Goal: Information Seeking & Learning: Learn about a topic

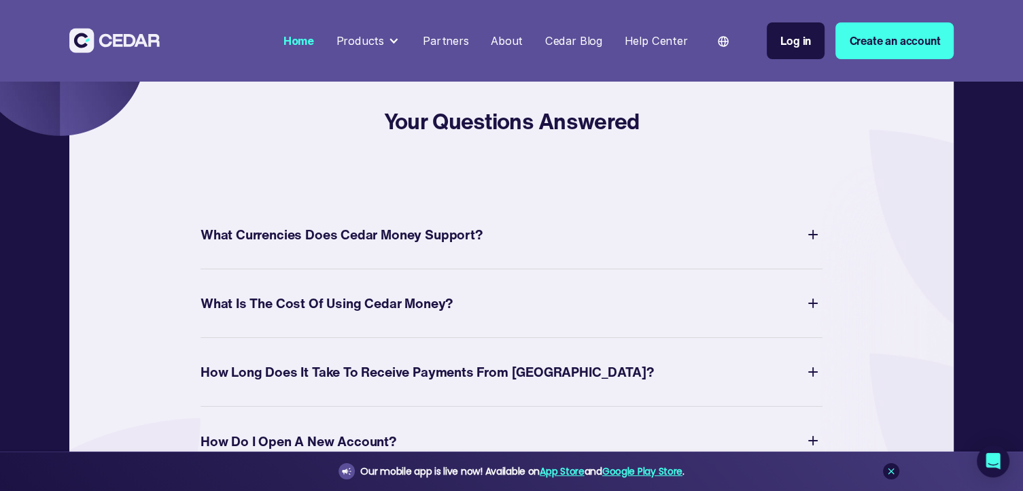
scroll to position [4802, 0]
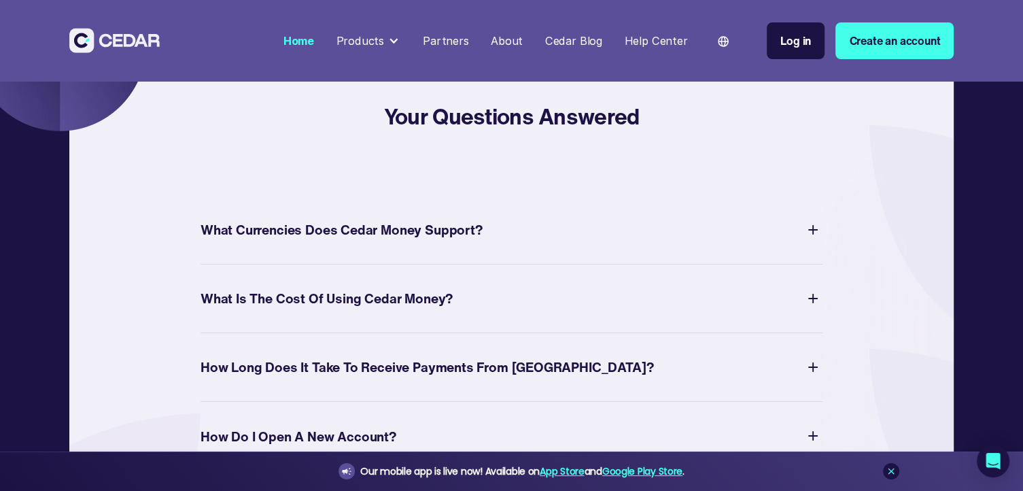
click at [371, 241] on div "What Currencies Does Cedar Money Support?" at bounding box center [341, 229] width 282 height 24
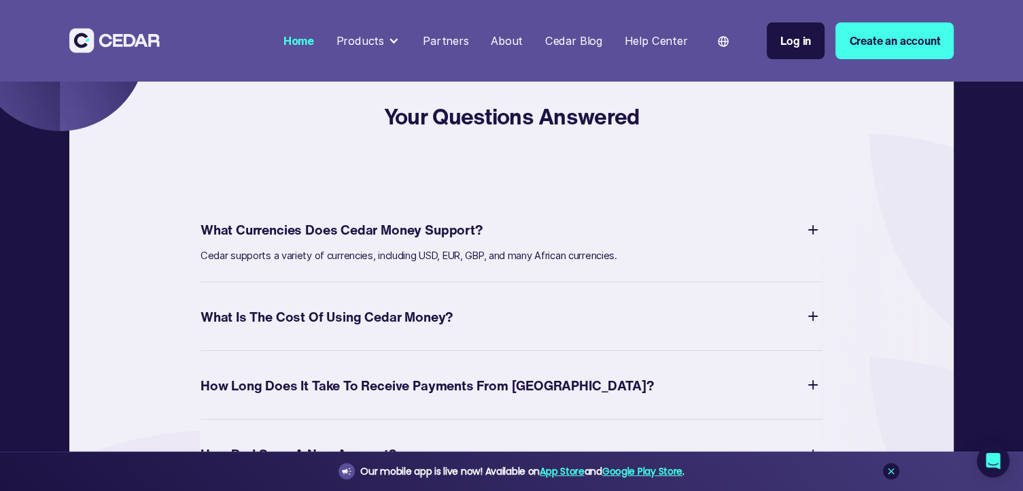
click at [371, 241] on div "What Currencies Does Cedar Money Support?" at bounding box center [341, 229] width 282 height 24
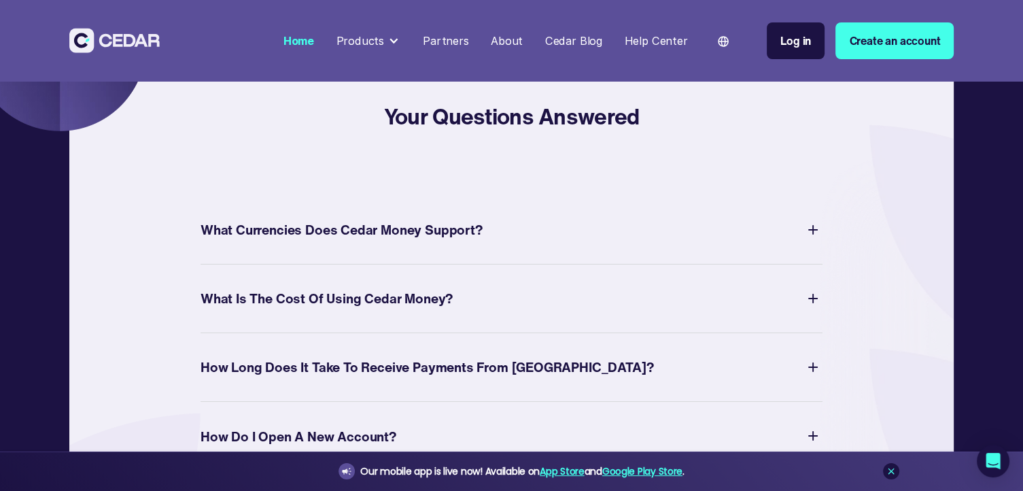
click at [371, 241] on div "What Currencies Does Cedar Money Support?" at bounding box center [341, 229] width 282 height 24
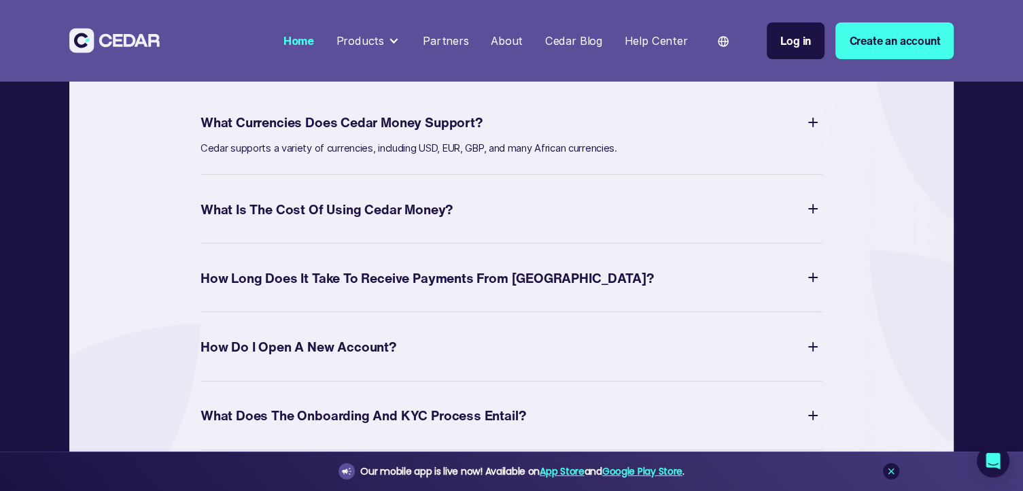
scroll to position [4912, 0]
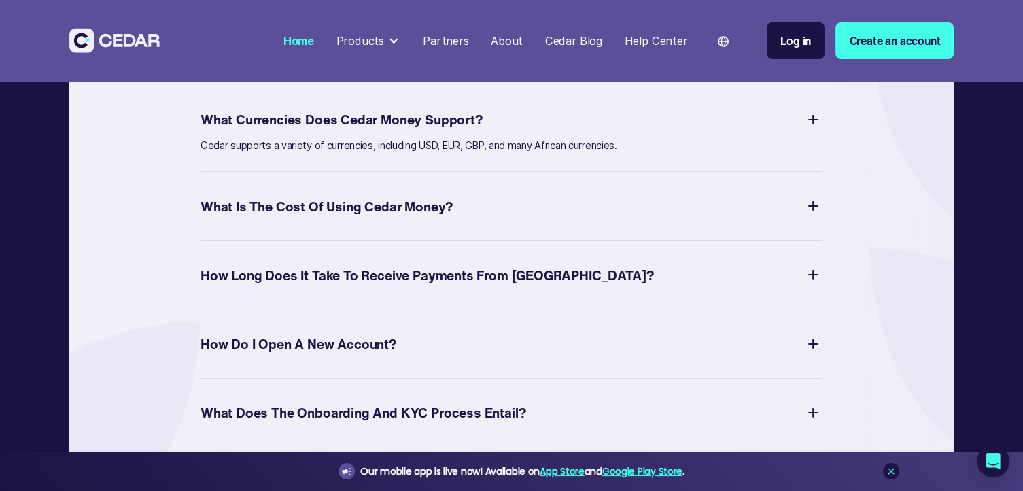
click at [369, 218] on div "What Is The Cost of Using Cedar Money?" at bounding box center [326, 206] width 252 height 24
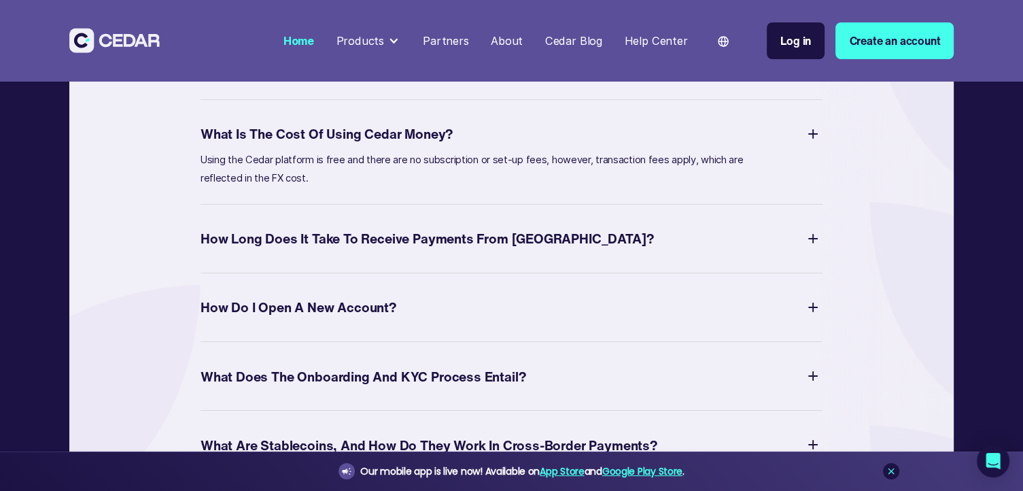
scroll to position [4974, 0]
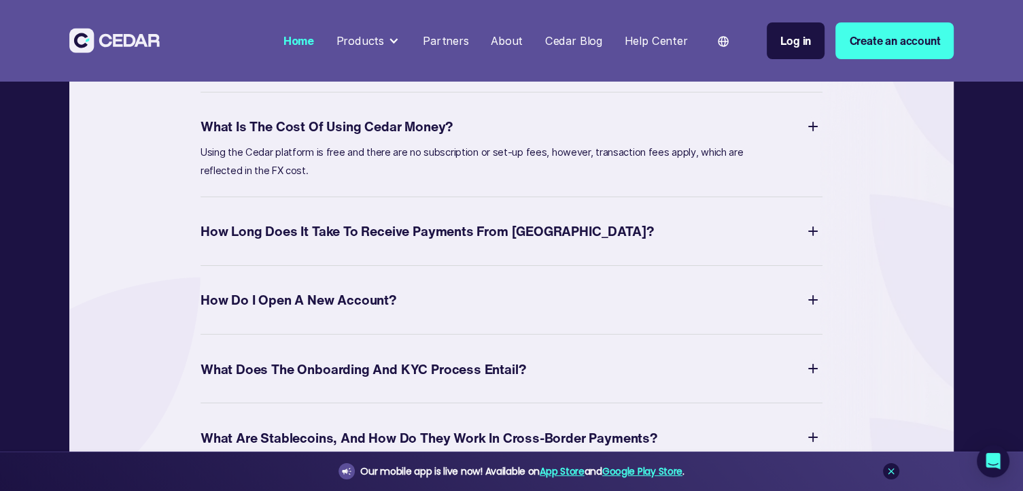
click at [370, 243] on div "How Long Does It Take to Receive Payments from [GEOGRAPHIC_DATA]?" at bounding box center [426, 231] width 453 height 24
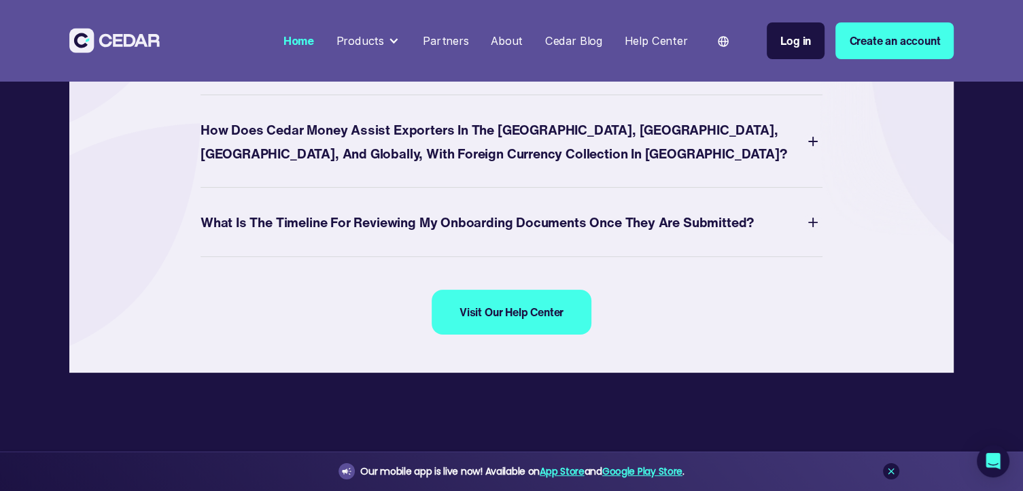
scroll to position [5332, 0]
click at [670, 48] on div "Help Center" at bounding box center [655, 41] width 63 height 16
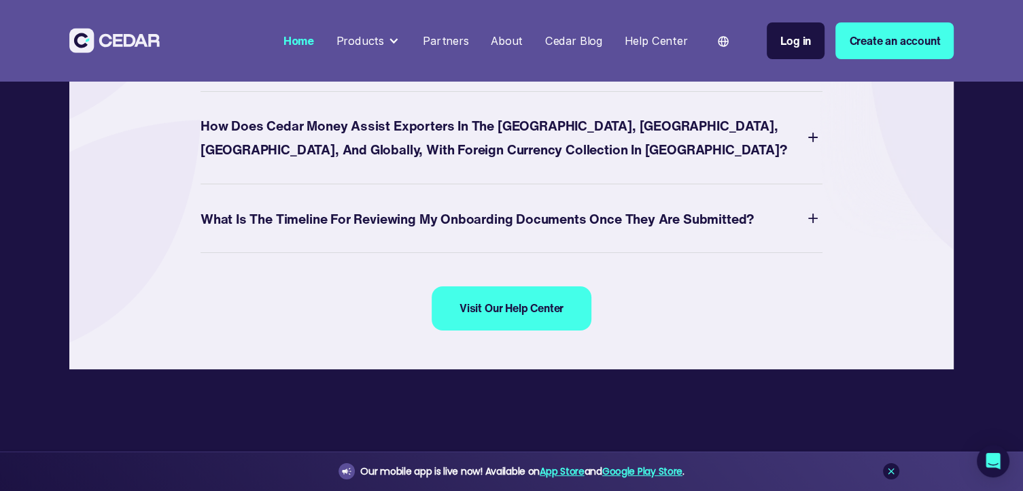
scroll to position [5313, 0]
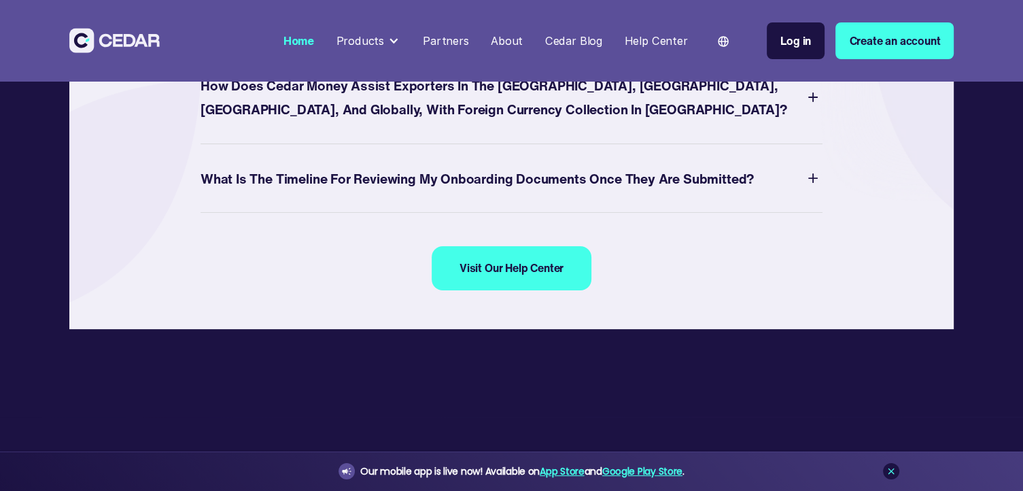
scroll to position [5359, 0]
